Goal: Check status: Check status

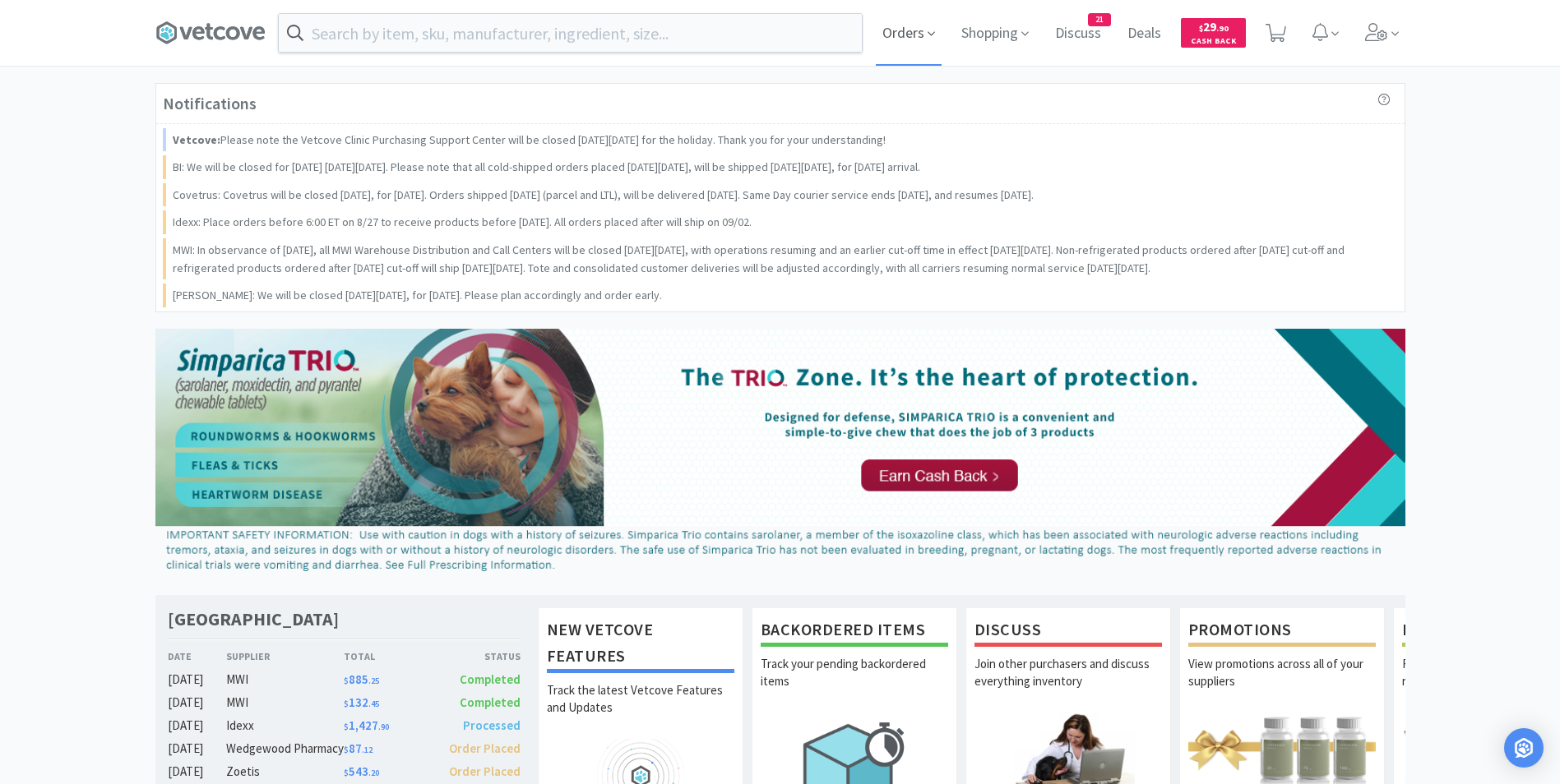
click at [930, 33] on icon at bounding box center [930, 34] width 7 height 15
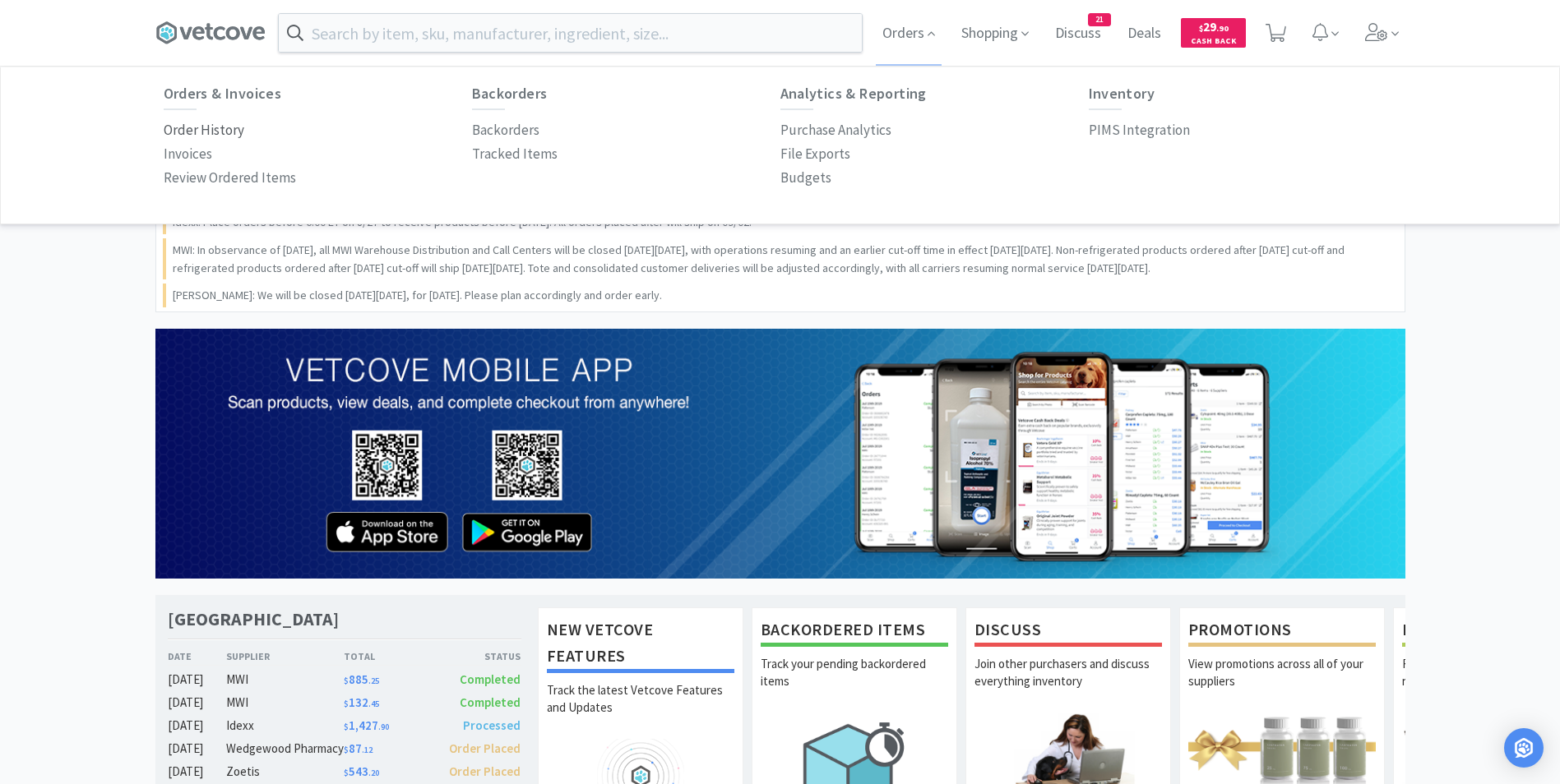
click at [221, 130] on p "Order History" at bounding box center [204, 130] width 81 height 22
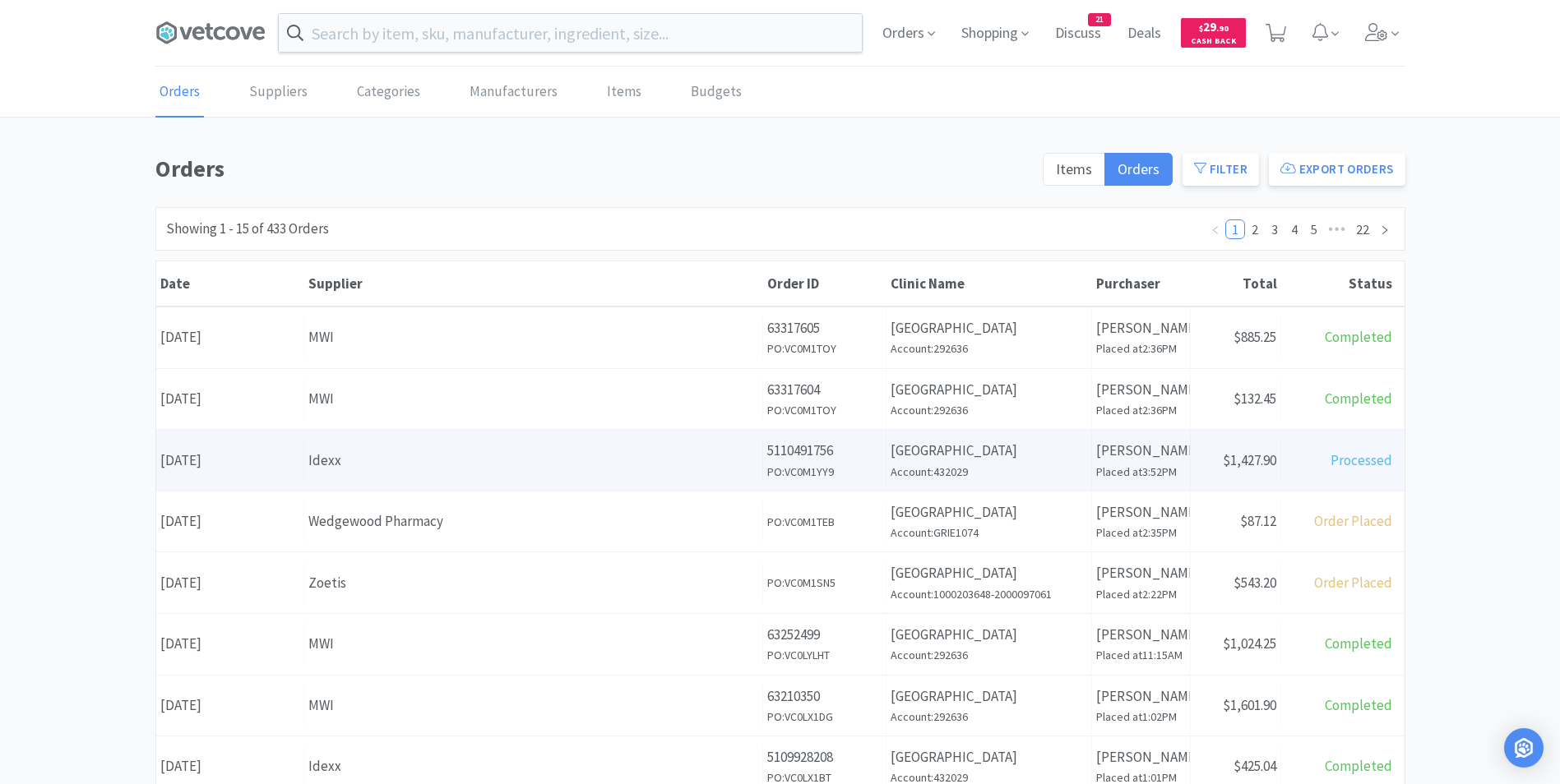
click at [468, 487] on div "Date [DATE] Supplier Idexx Order ID 5110491756 PO: VC0M1YY9 Clinic Name [GEOGRA…" at bounding box center [780, 460] width 1248 height 61
click at [232, 466] on div "Date [DATE]" at bounding box center [230, 461] width 148 height 42
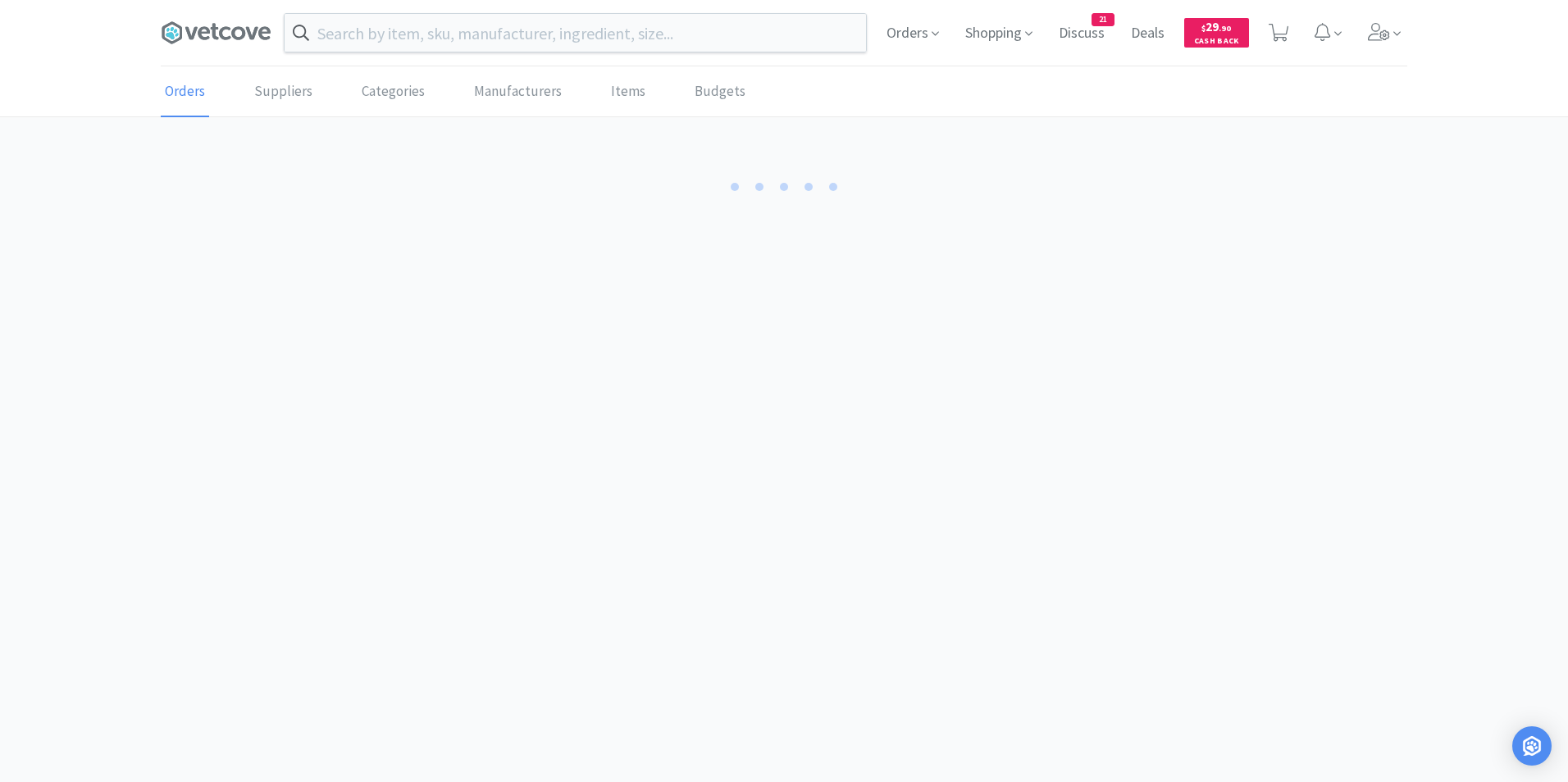
click at [229, 465] on body "Orders Shopping Discuss Discuss 21 Deals Deals $ 29 . 90 Cash Back Orders Suppl…" at bounding box center [784, 391] width 1568 height 782
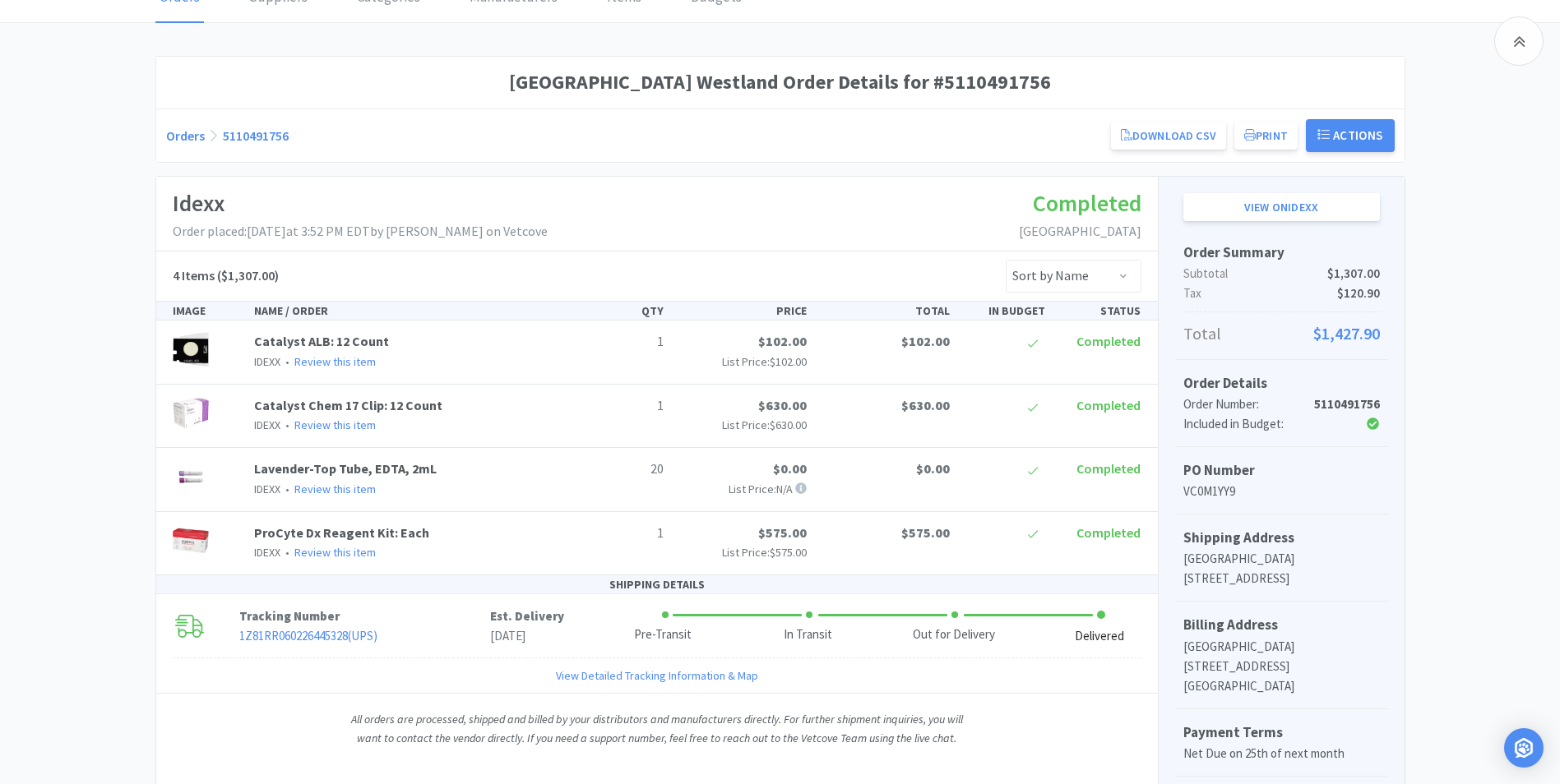
scroll to position [90, 0]
